Goal: Task Accomplishment & Management: Manage account settings

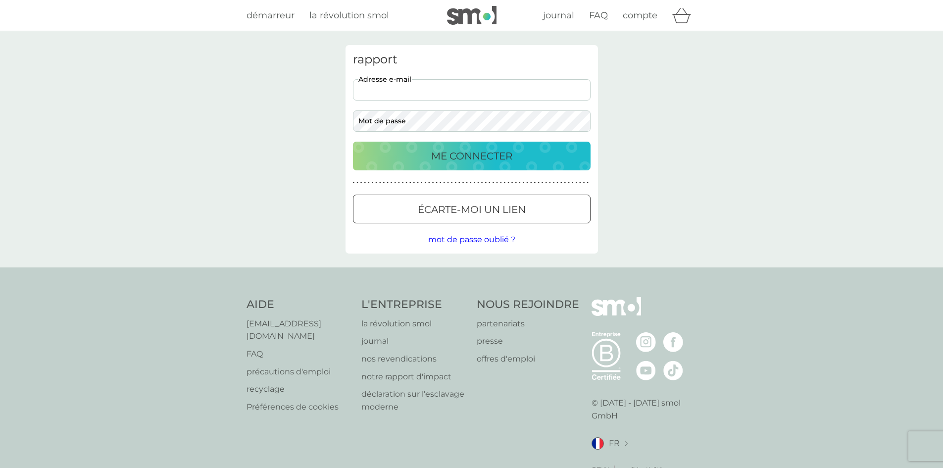
click at [389, 87] on input "adresse e-mail" at bounding box center [472, 89] width 238 height 21
type input "[EMAIL_ADDRESS][DOMAIN_NAME]"
click at [381, 152] on div "ME CONNECTER" at bounding box center [472, 156] width 218 height 16
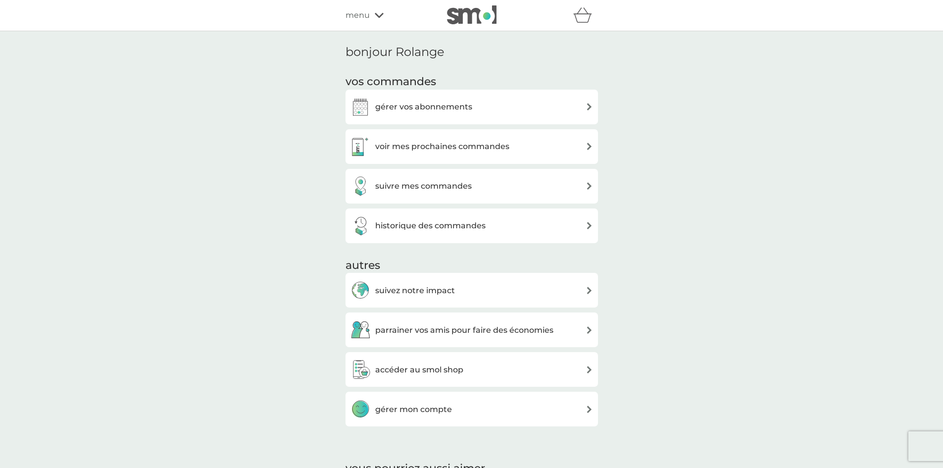
click at [587, 146] on img at bounding box center [588, 146] width 7 height 7
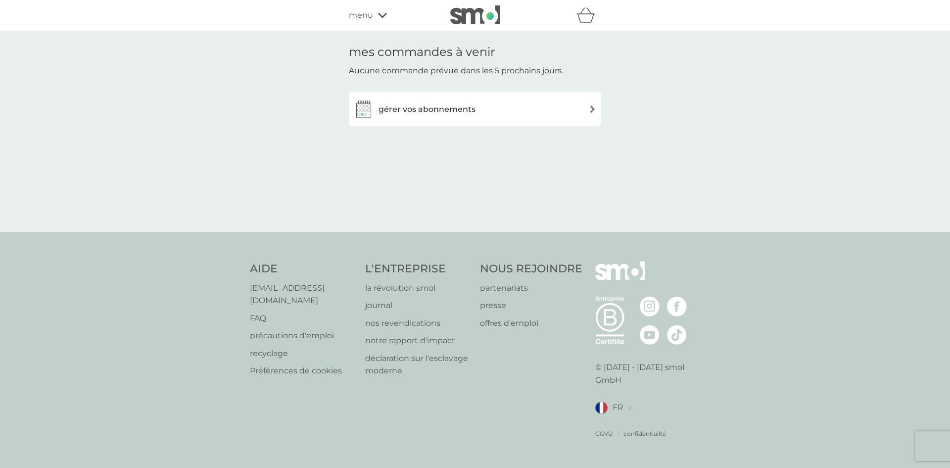
click at [593, 107] on img at bounding box center [592, 108] width 7 height 7
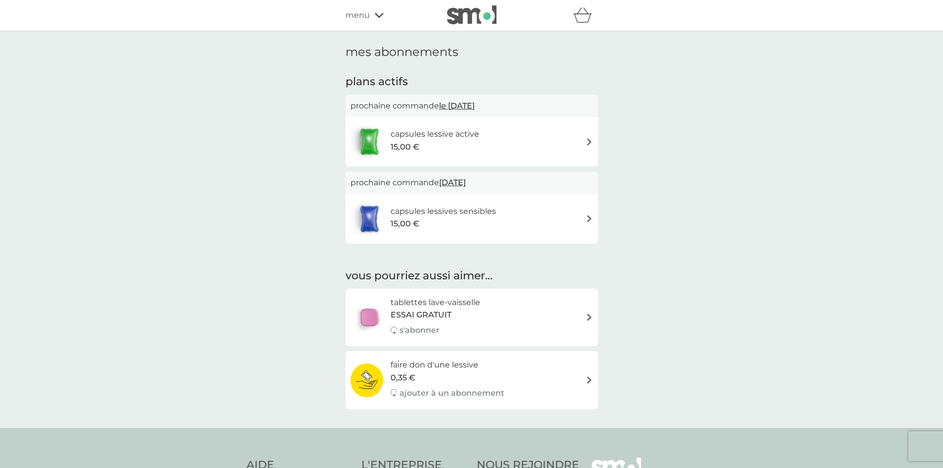
click at [588, 219] on img at bounding box center [588, 218] width 7 height 7
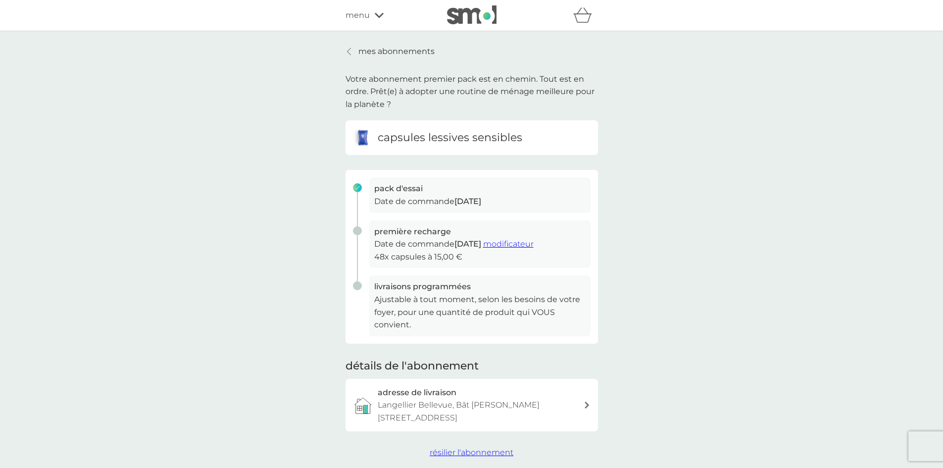
click at [525, 246] on font "modificateur" at bounding box center [508, 243] width 50 height 9
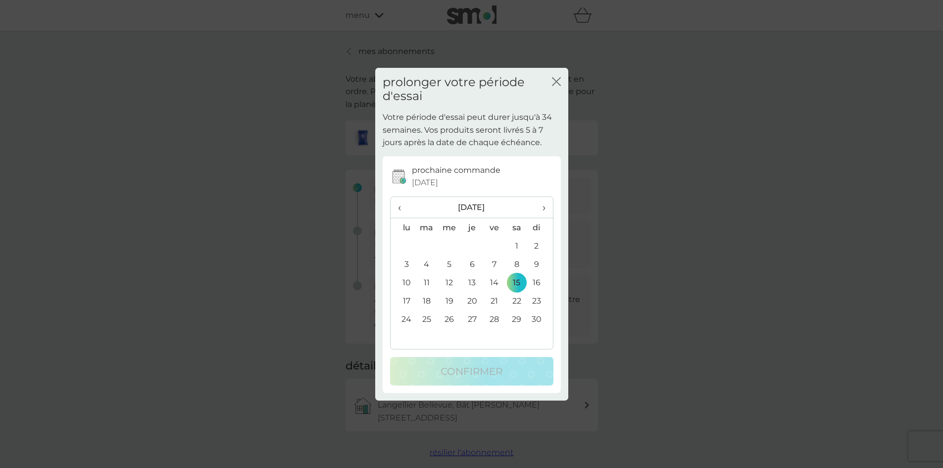
click at [545, 208] on span "›" at bounding box center [540, 207] width 10 height 21
click at [404, 299] on td "15" at bounding box center [402, 300] width 25 height 18
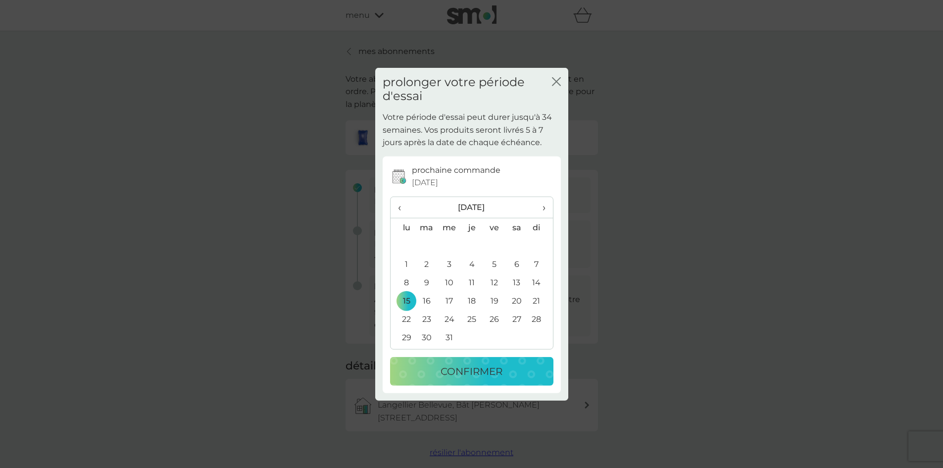
click at [482, 371] on font "confirmer" at bounding box center [471, 371] width 62 height 12
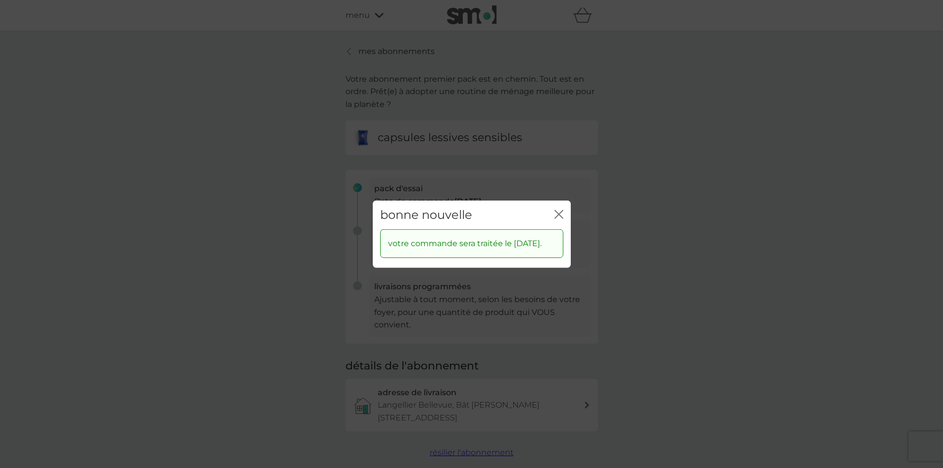
click at [559, 209] on icon "fermer" at bounding box center [558, 213] width 9 height 9
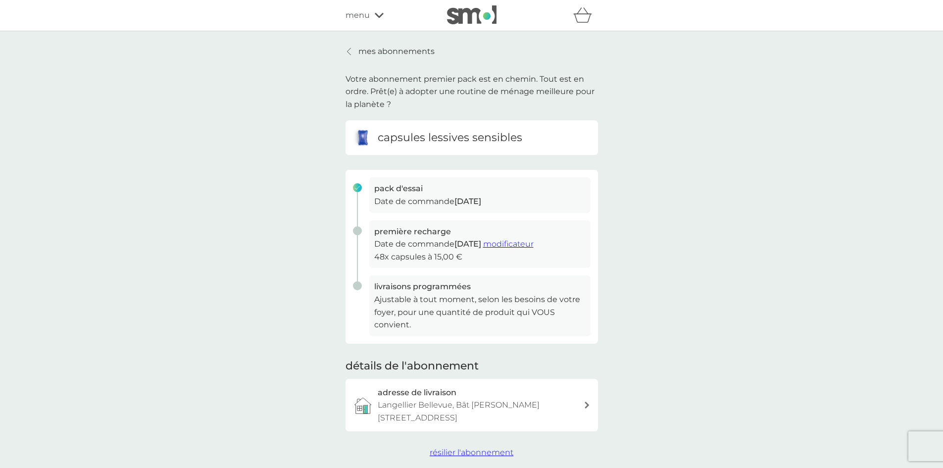
click at [348, 50] on icon at bounding box center [348, 51] width 3 height 7
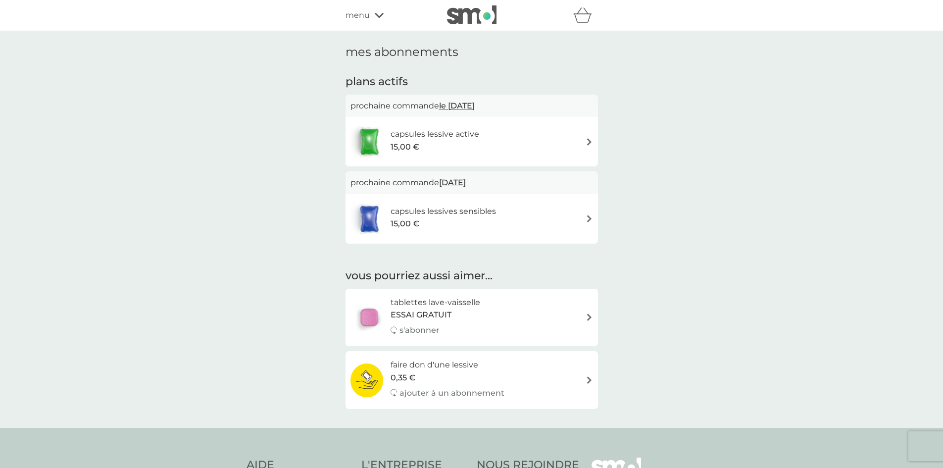
click at [590, 143] on img at bounding box center [588, 141] width 7 height 7
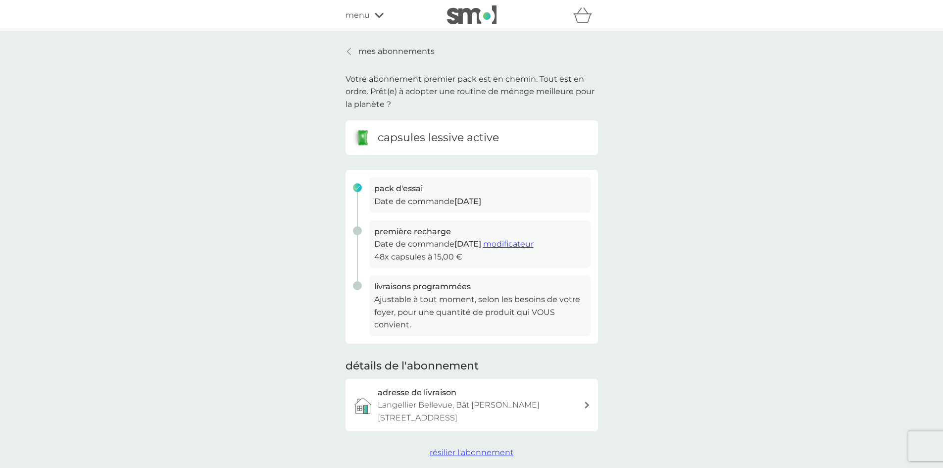
click at [530, 245] on font "modificateur" at bounding box center [508, 243] width 50 height 9
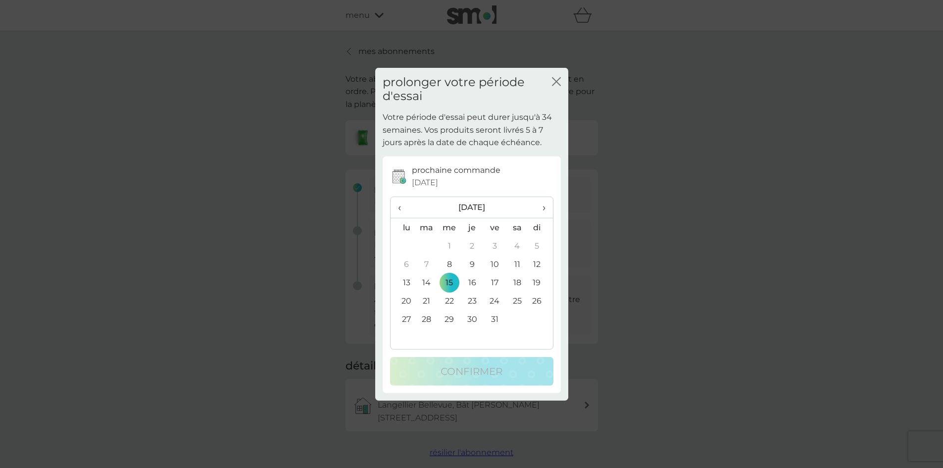
click at [543, 210] on span "›" at bounding box center [539, 207] width 9 height 21
click at [517, 283] on td "15" at bounding box center [516, 282] width 22 height 18
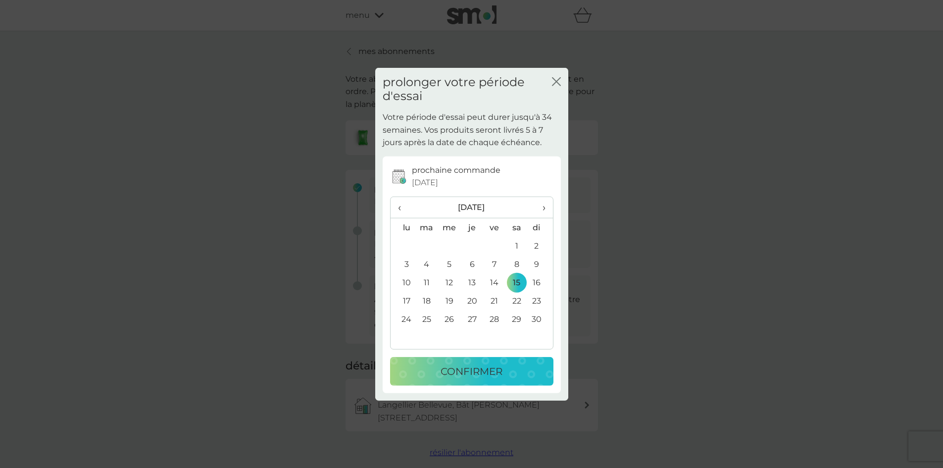
click at [471, 369] on font "confirmer" at bounding box center [471, 371] width 62 height 12
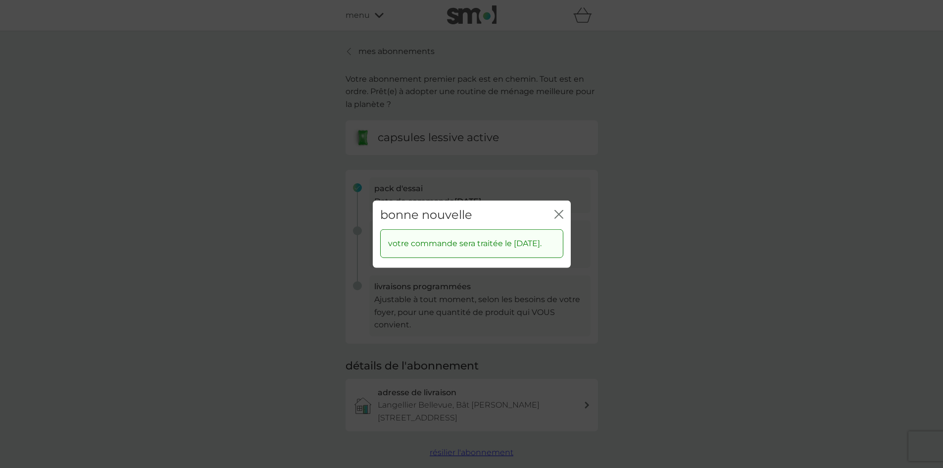
click at [560, 209] on icon "fermer" at bounding box center [558, 213] width 9 height 9
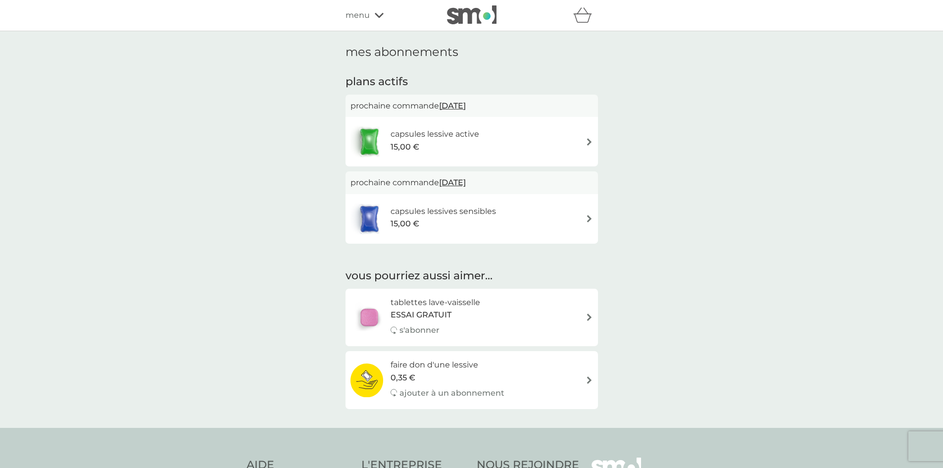
click at [378, 15] on icon at bounding box center [379, 15] width 9 height 6
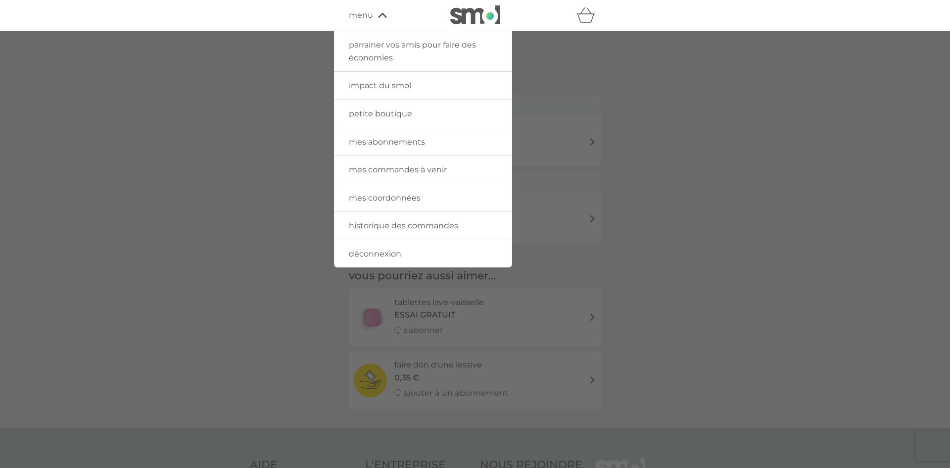
click at [393, 252] on font "déconnexion" at bounding box center [375, 253] width 52 height 9
